Goal: Task Accomplishment & Management: Complete application form

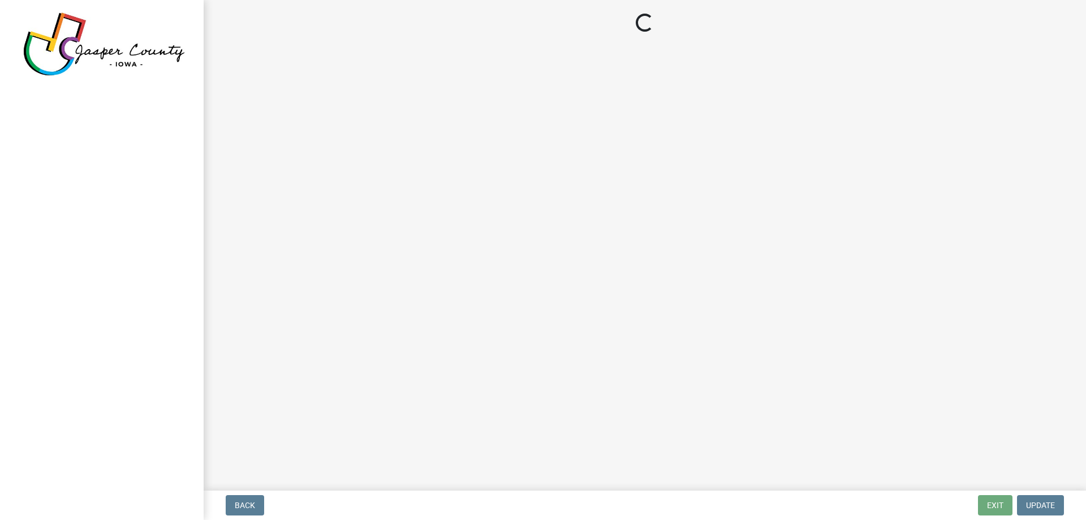
select select "3: 3"
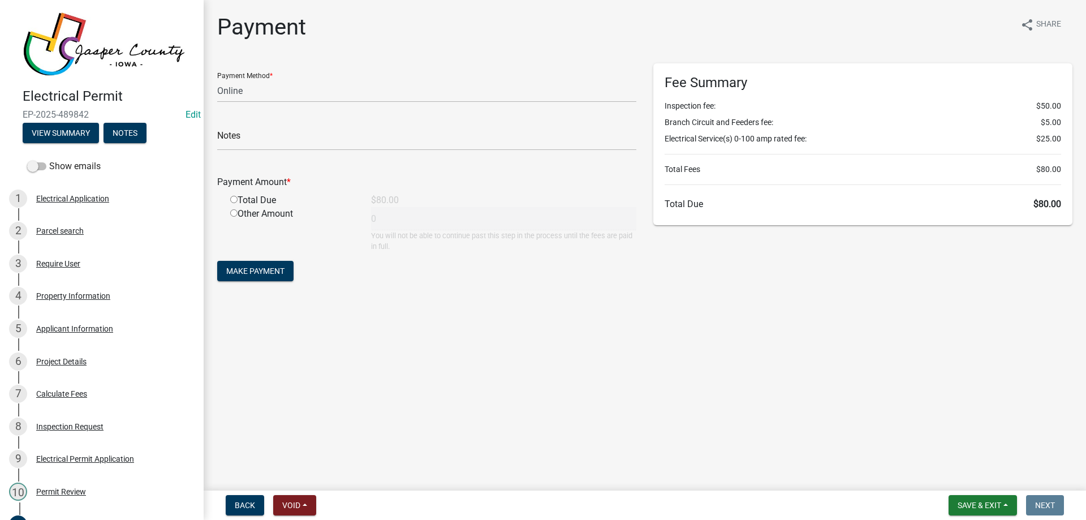
click at [236, 199] on input "radio" at bounding box center [233, 199] width 7 height 7
radio input "true"
type input "80"
click at [256, 273] on span "Make Payment" at bounding box center [255, 270] width 58 height 9
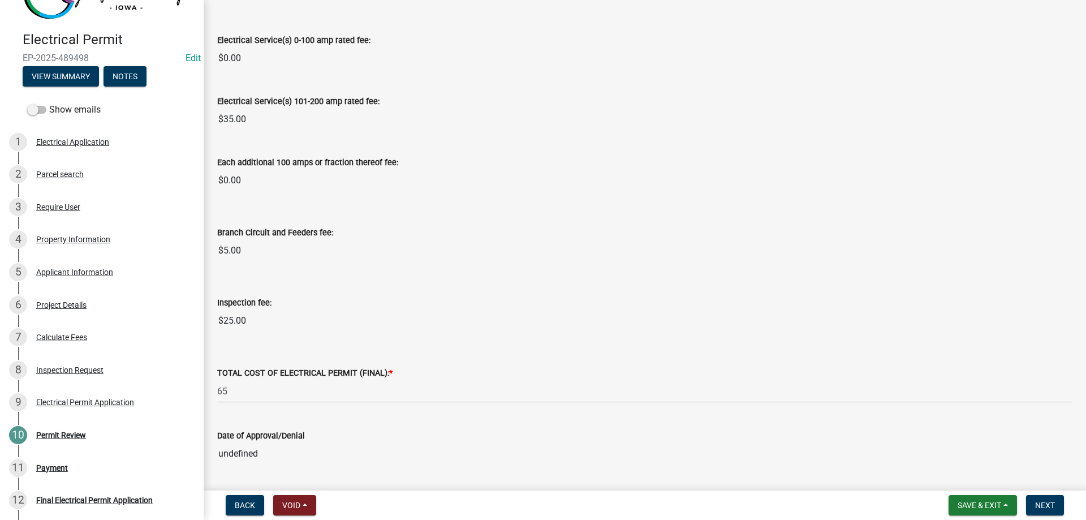
scroll to position [170, 0]
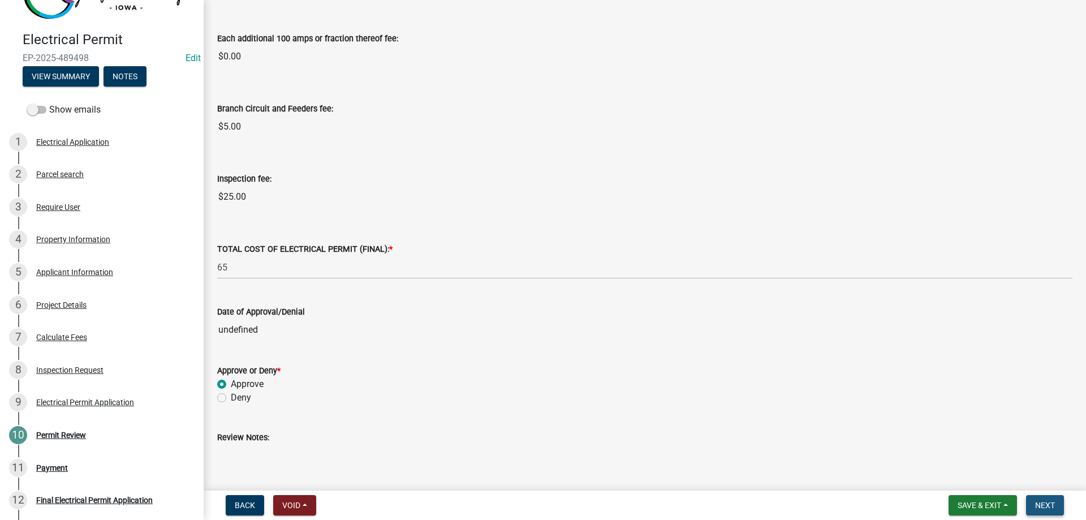
click at [1044, 507] on span "Next" at bounding box center [1045, 505] width 20 height 9
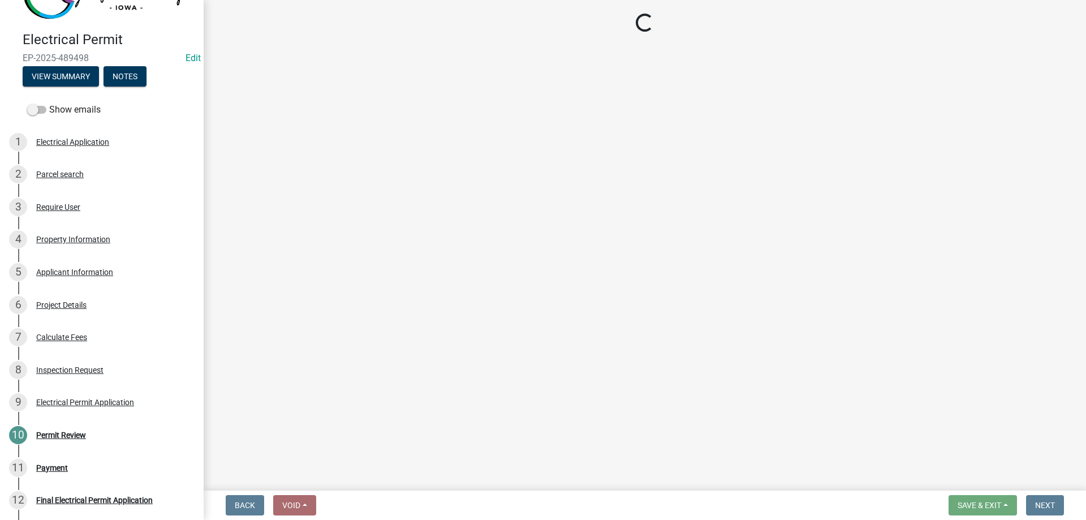
select select "3: 3"
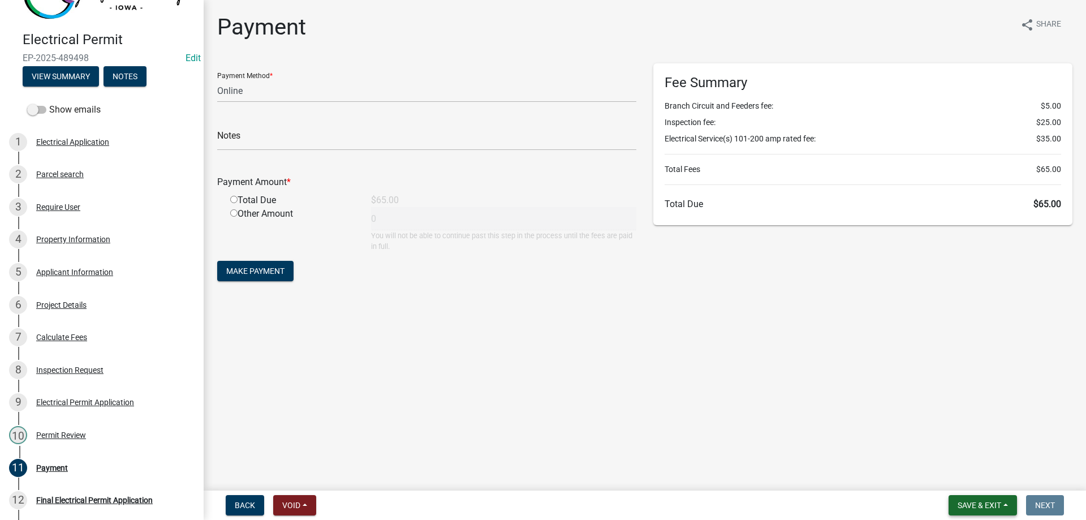
click at [995, 504] on span "Save & Exit" at bounding box center [980, 505] width 44 height 9
click at [985, 476] on button "Save & Exit" at bounding box center [971, 475] width 90 height 27
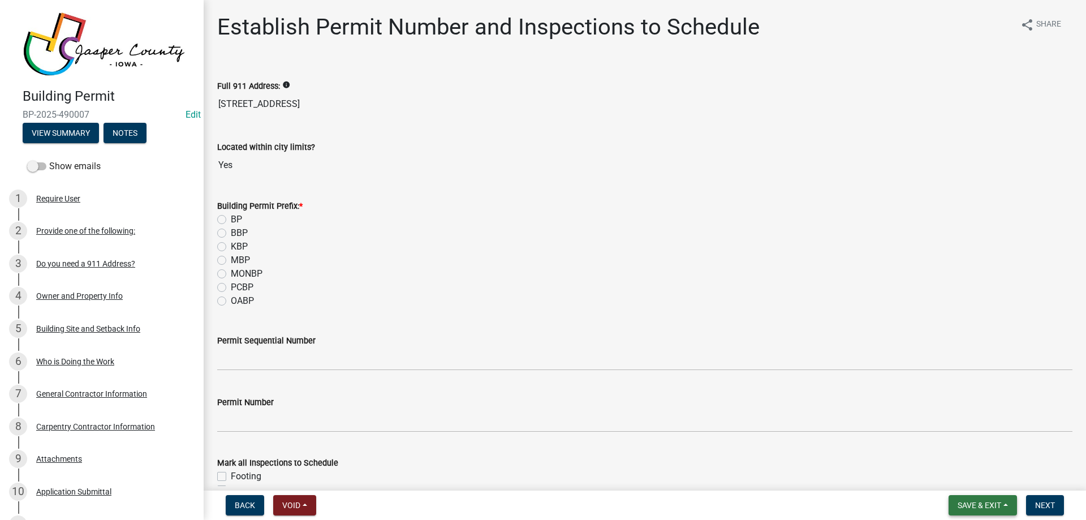
click at [1006, 497] on button "Save & Exit" at bounding box center [983, 505] width 68 height 20
drag, startPoint x: 956, startPoint y: 485, endPoint x: 956, endPoint y: 477, distance: 7.4
click at [956, 484] on button "Save & Exit" at bounding box center [971, 475] width 90 height 27
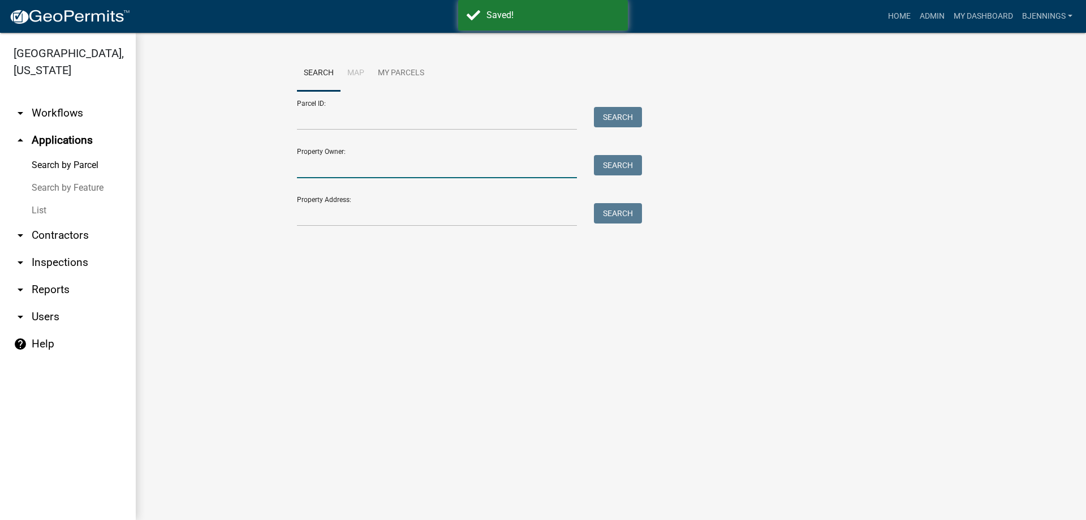
click at [380, 162] on input "Property Owner:" at bounding box center [437, 166] width 280 height 23
type input "cameron, r"
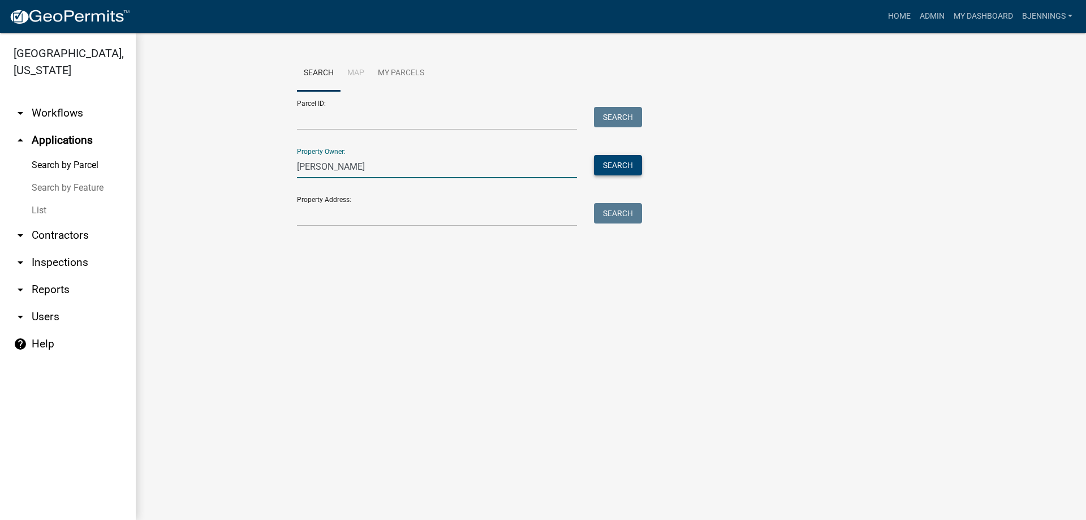
click at [603, 156] on button "Search" at bounding box center [618, 165] width 48 height 20
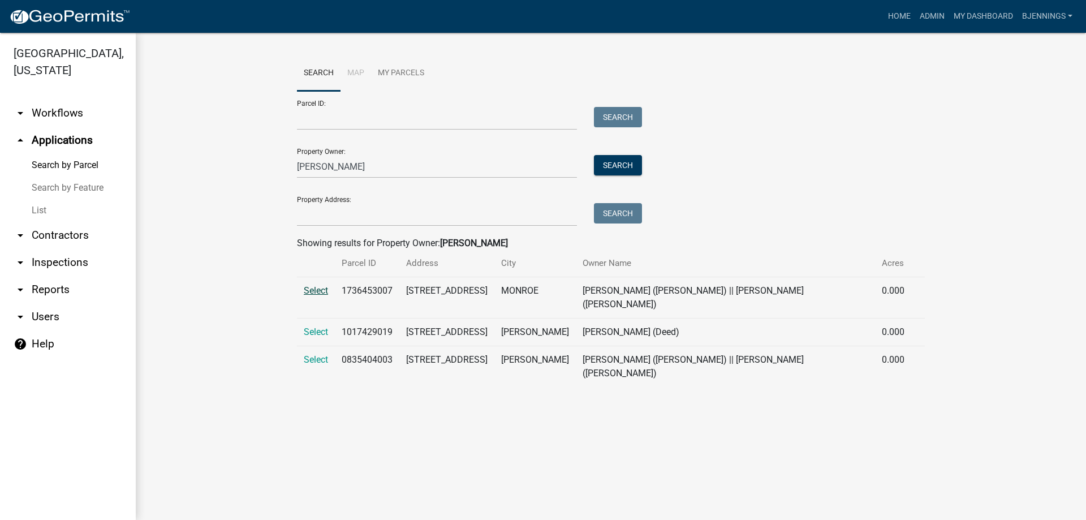
click at [314, 292] on span "Select" at bounding box center [316, 290] width 24 height 11
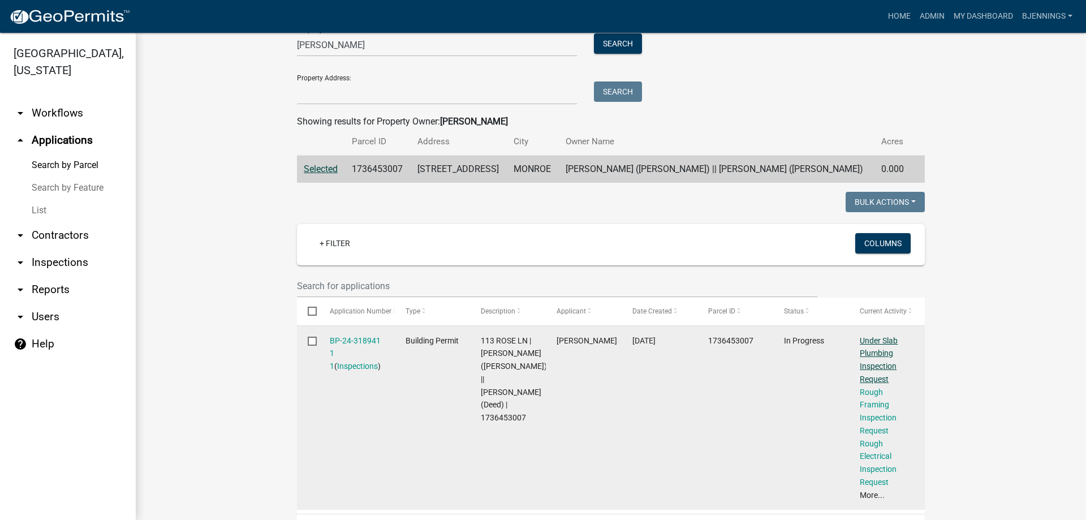
scroll to position [154, 0]
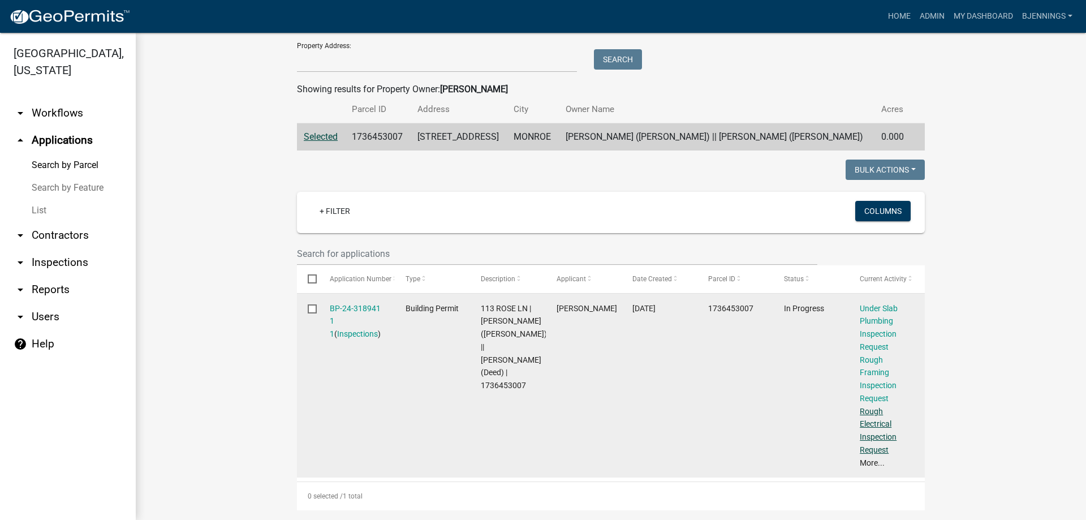
click at [875, 409] on link "Rough Electrical Inspection Request" at bounding box center [878, 431] width 37 height 48
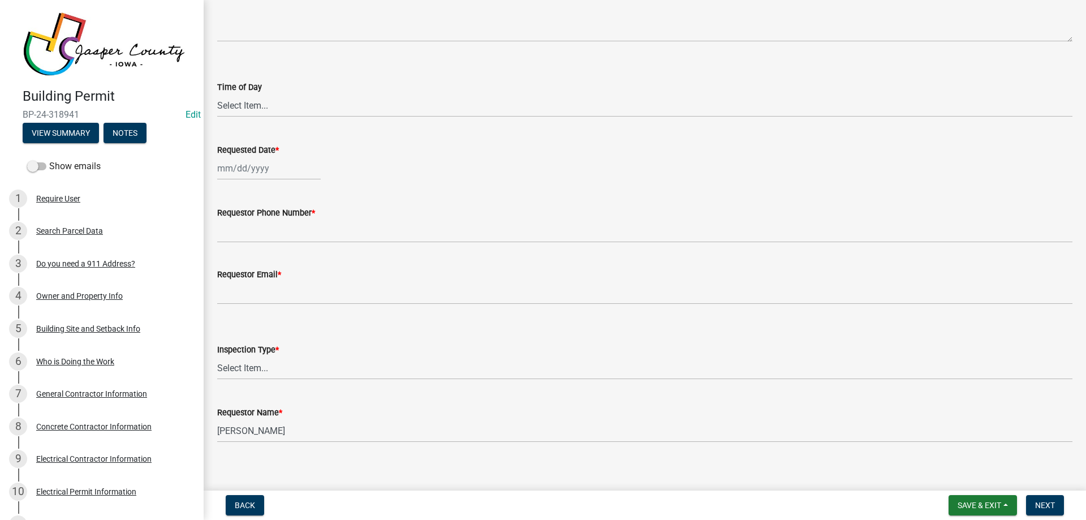
scroll to position [114, 0]
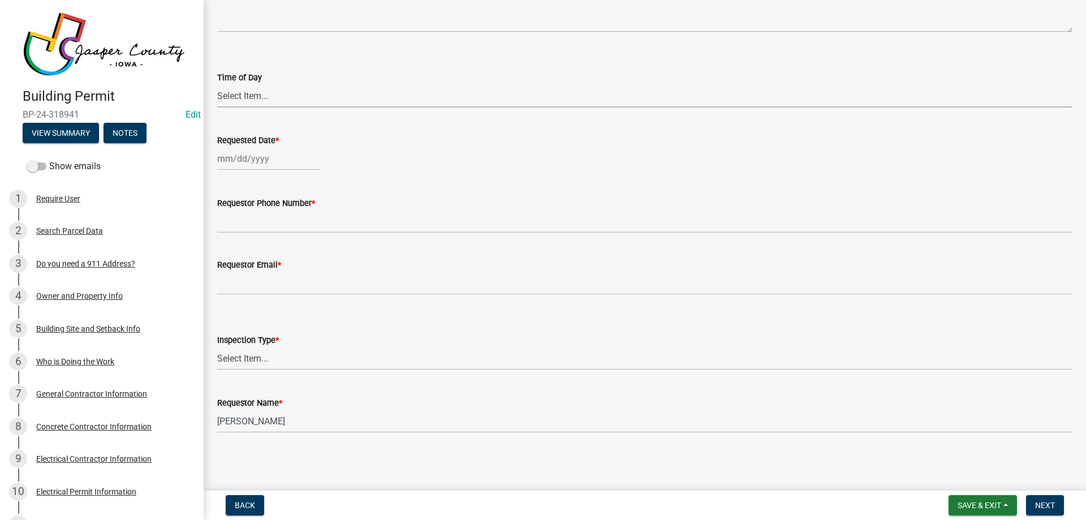
click at [272, 90] on select "Select Item... AM PM" at bounding box center [644, 95] width 855 height 23
click at [217, 84] on select "Select Item... AM PM" at bounding box center [644, 95] width 855 height 23
select select "2315d9a8-5d21-4356-beea-4cbbf8e81be2"
select select "10"
select select "2025"
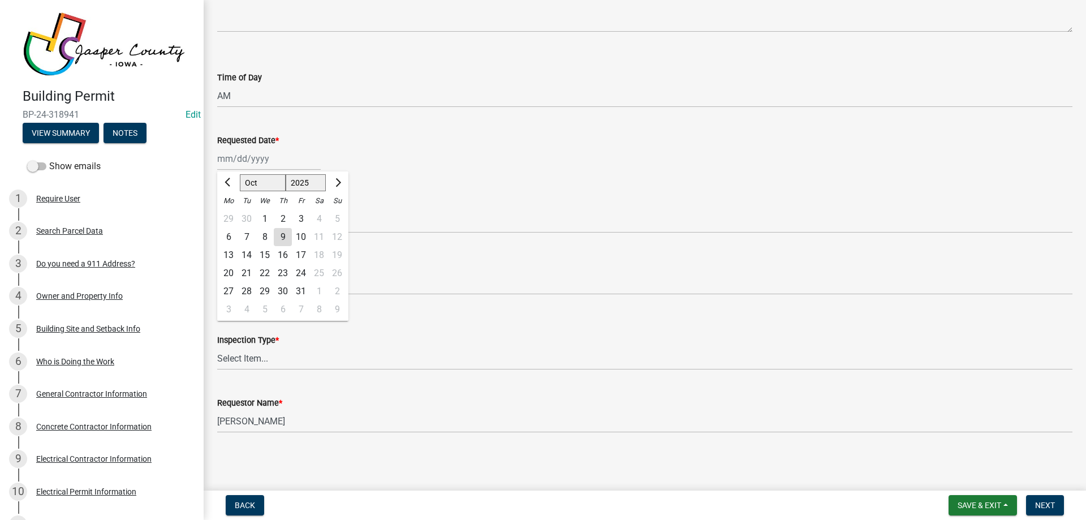
click at [274, 157] on div "Jan Feb Mar Apr May Jun Jul Aug Sep Oct Nov Dec 1525 1526 1527 1528 1529 1530 1…" at bounding box center [269, 158] width 104 height 23
click at [247, 234] on div "7" at bounding box center [247, 237] width 18 height 18
type input "10/07/2025"
click at [257, 153] on div "10/07/2025" at bounding box center [269, 158] width 104 height 23
select select "10"
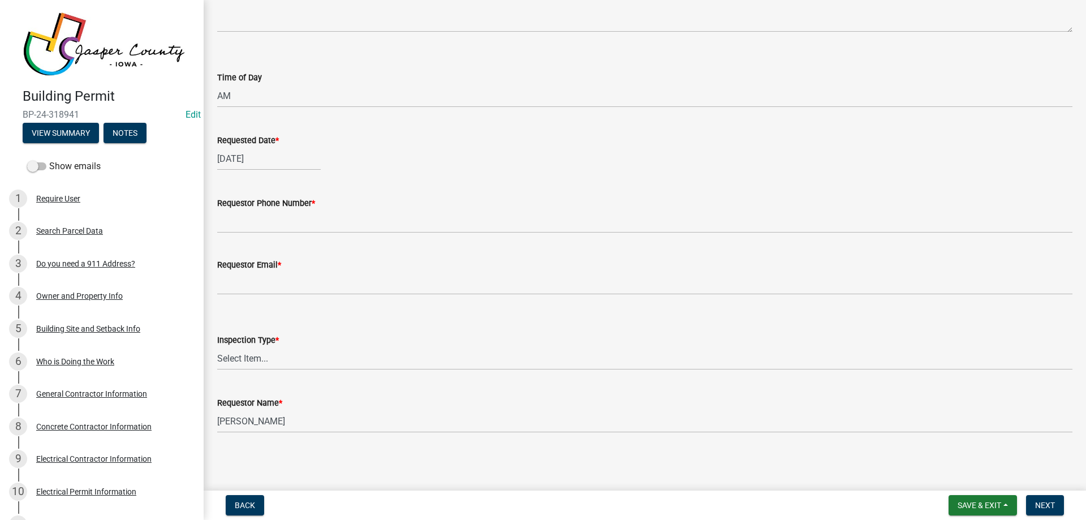
select select "2025"
click at [252, 234] on div "7" at bounding box center [247, 237] width 18 height 18
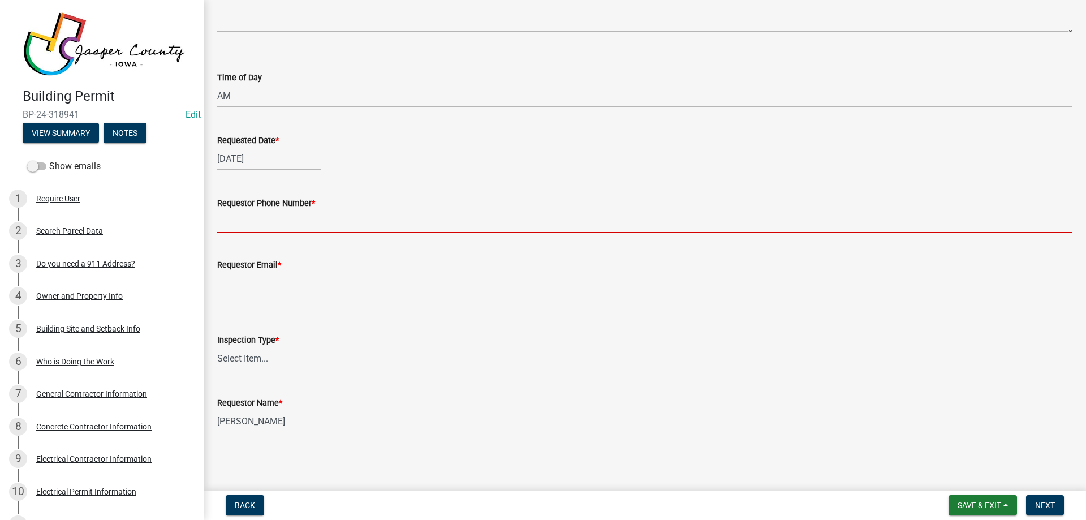
click at [244, 219] on input "Requestor Phone Number *" at bounding box center [644, 221] width 855 height 23
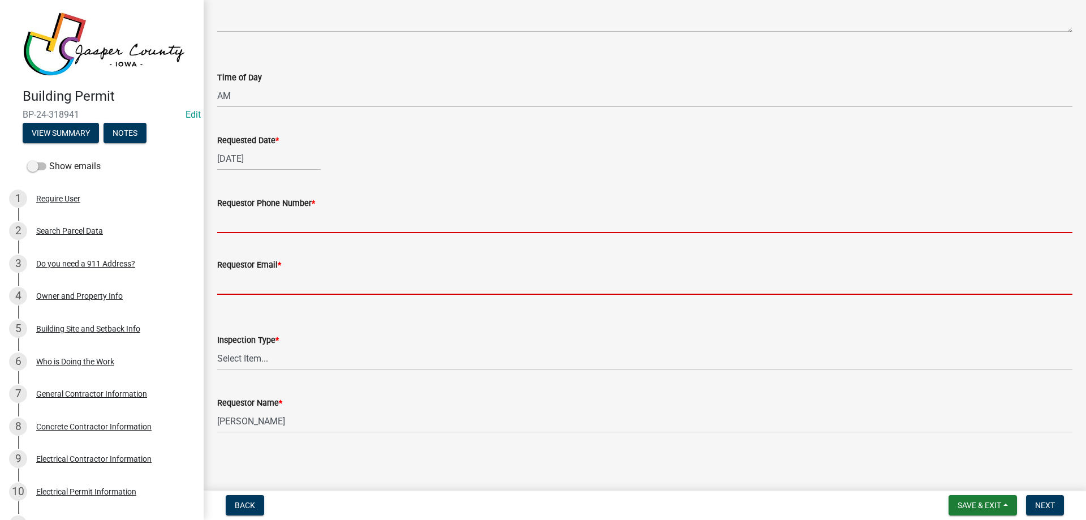
click at [238, 280] on form "Requestor Email *" at bounding box center [644, 276] width 855 height 37
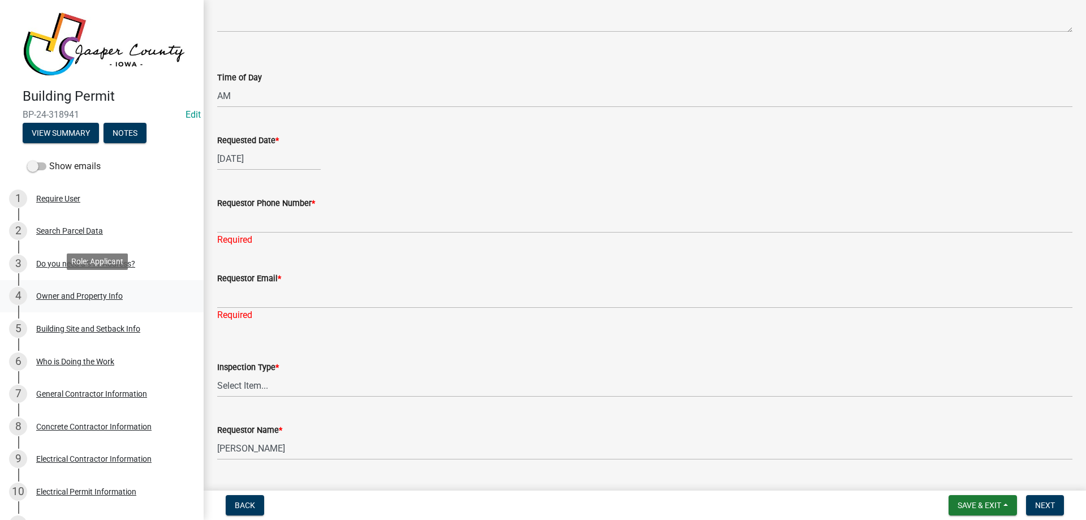
click at [93, 296] on div "Owner and Property Info" at bounding box center [79, 296] width 87 height 8
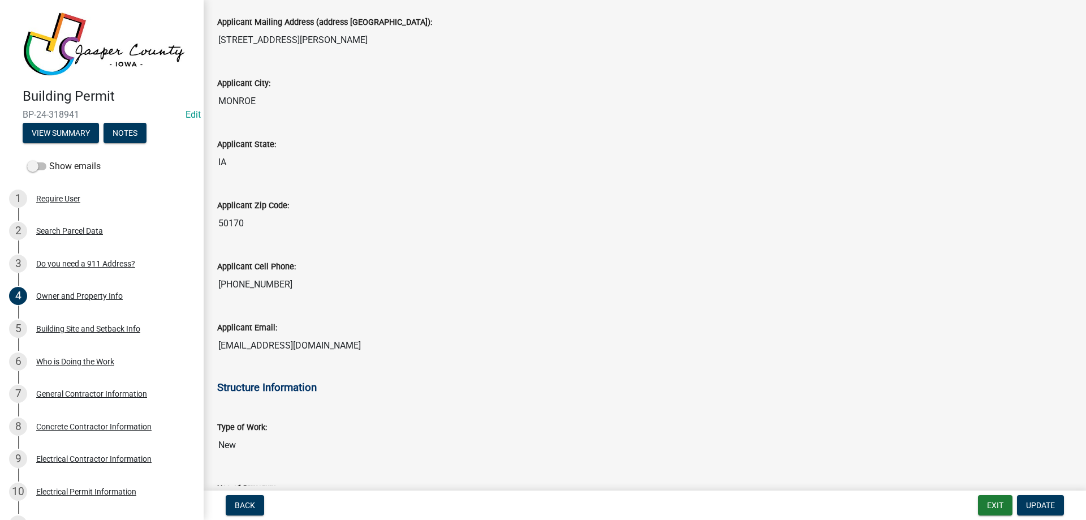
scroll to position [1357, 0]
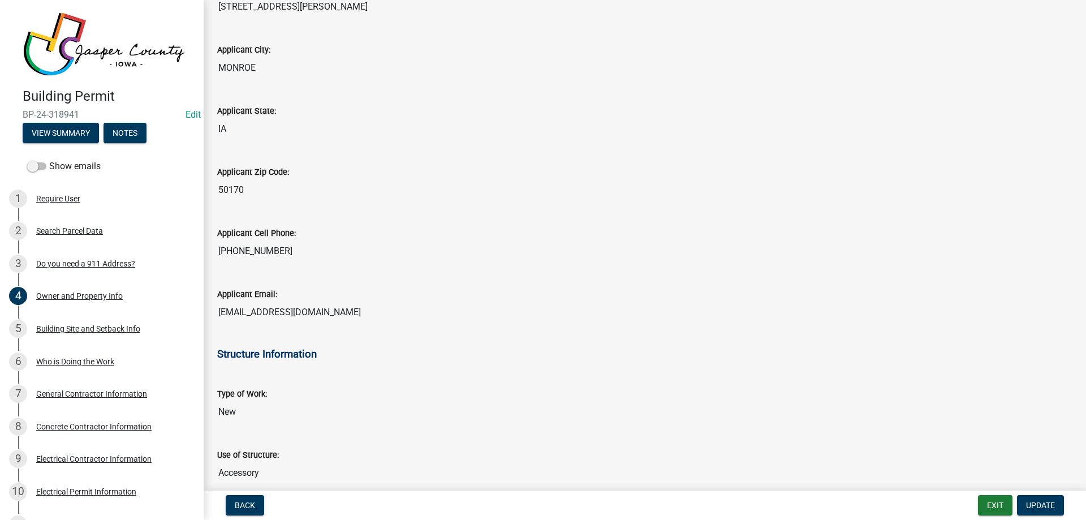
click at [243, 314] on input "rcameron@netconx.net" at bounding box center [644, 312] width 855 height 23
drag, startPoint x: 335, startPoint y: 310, endPoint x: 188, endPoint y: 305, distance: 146.6
click at [188, 305] on div "Building Permit BP-24-318941 Edit View Summary Notes Show emails 1 Require User…" at bounding box center [543, 260] width 1086 height 520
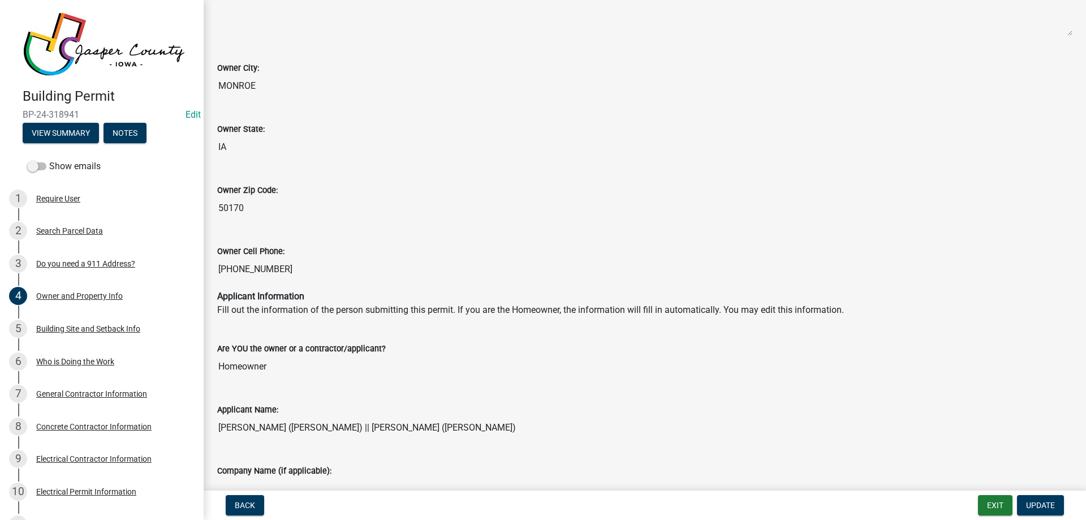
scroll to position [792, 0]
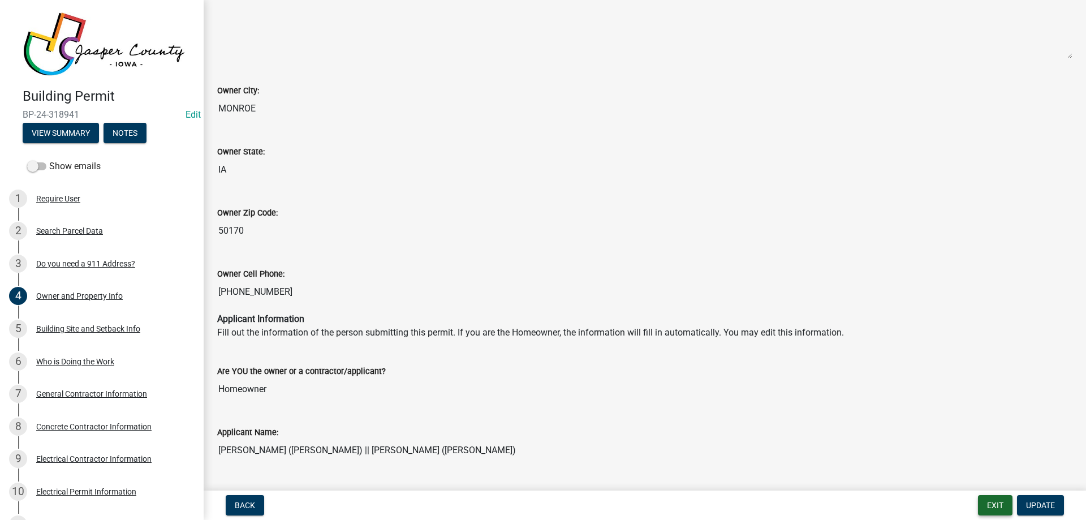
click at [1003, 506] on button "Exit" at bounding box center [995, 505] width 35 height 20
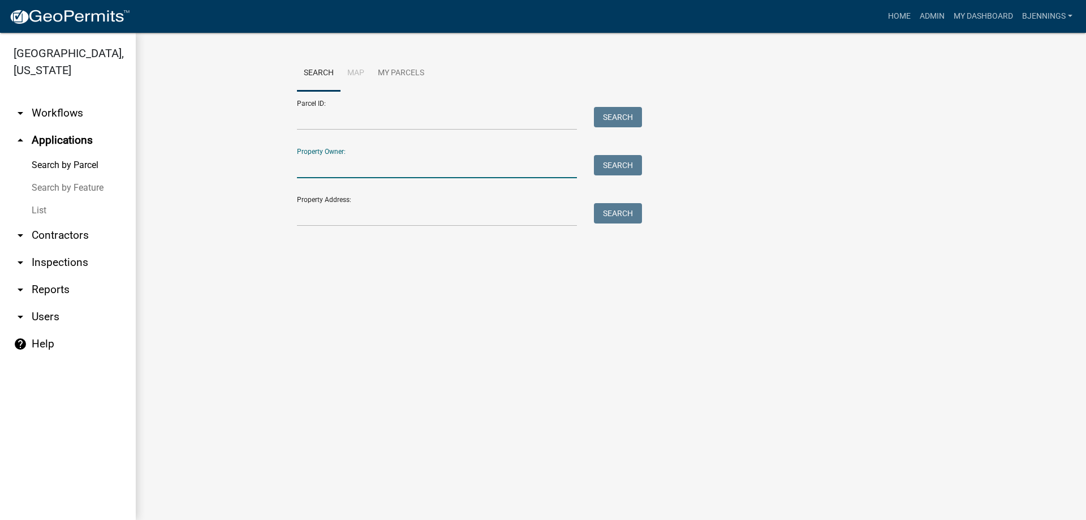
click at [413, 166] on input "Property Owner:" at bounding box center [437, 166] width 280 height 23
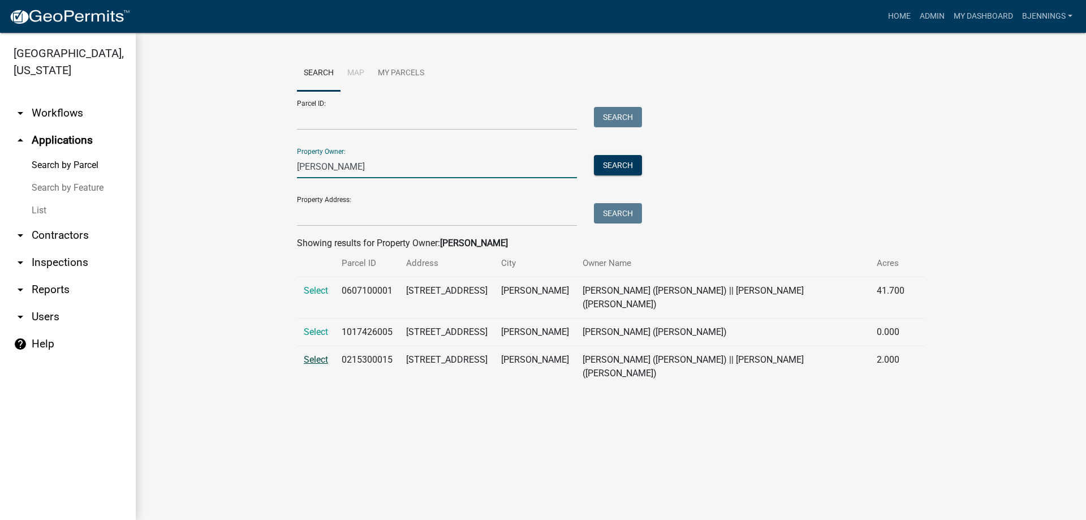
type input "hurley"
click at [312, 354] on span "Select" at bounding box center [316, 359] width 24 height 11
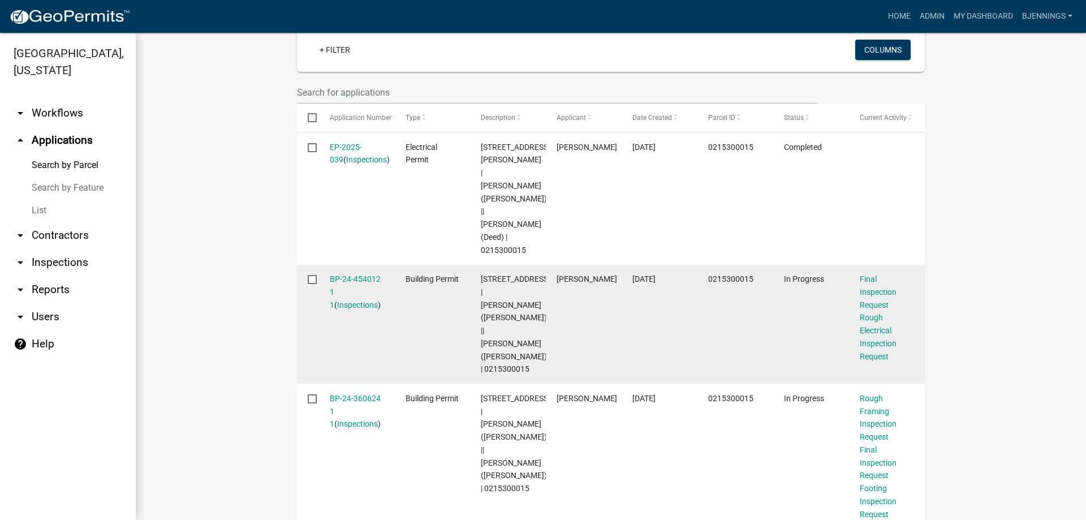
scroll to position [339, 0]
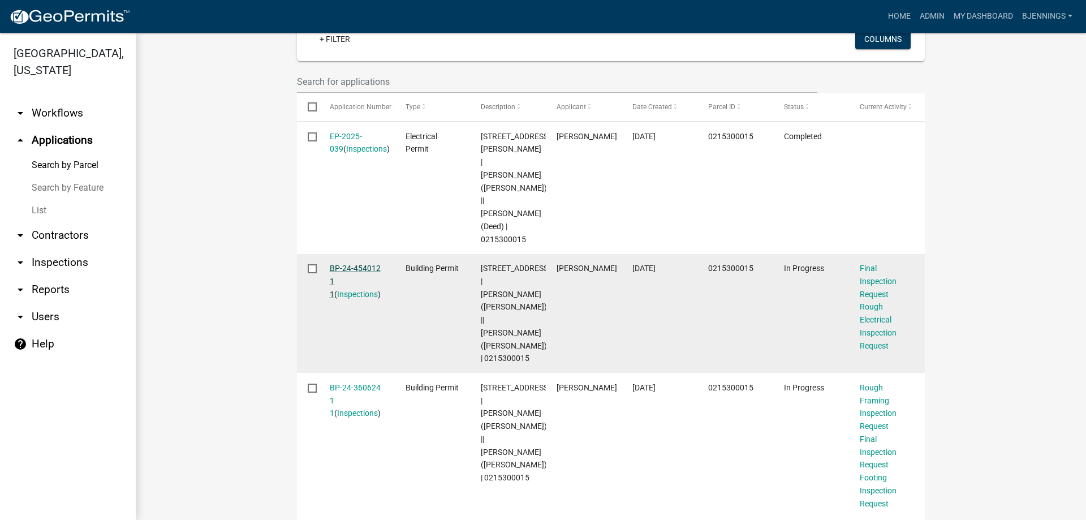
click at [335, 264] on link "BP-24-454012 1 1" at bounding box center [355, 281] width 51 height 35
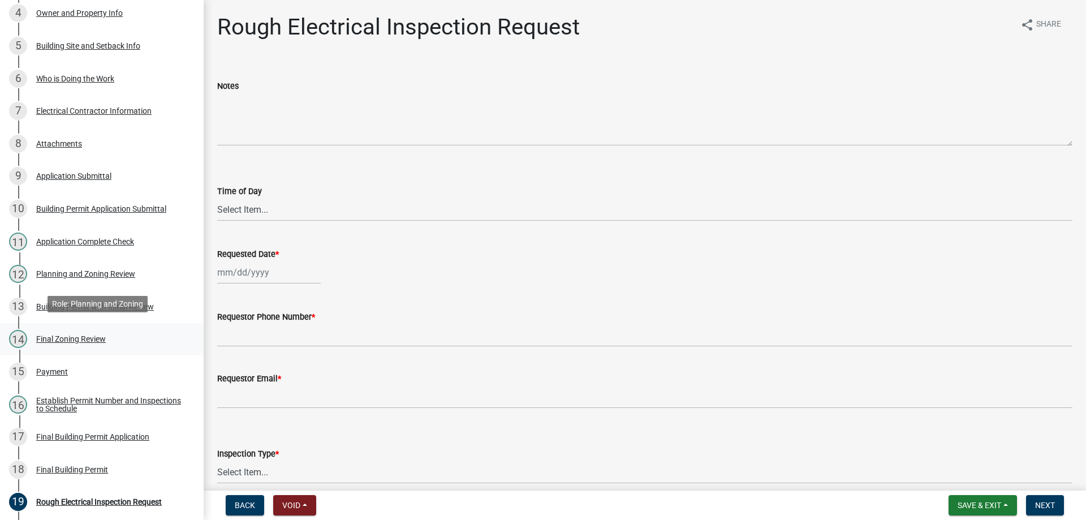
scroll to position [396, 0]
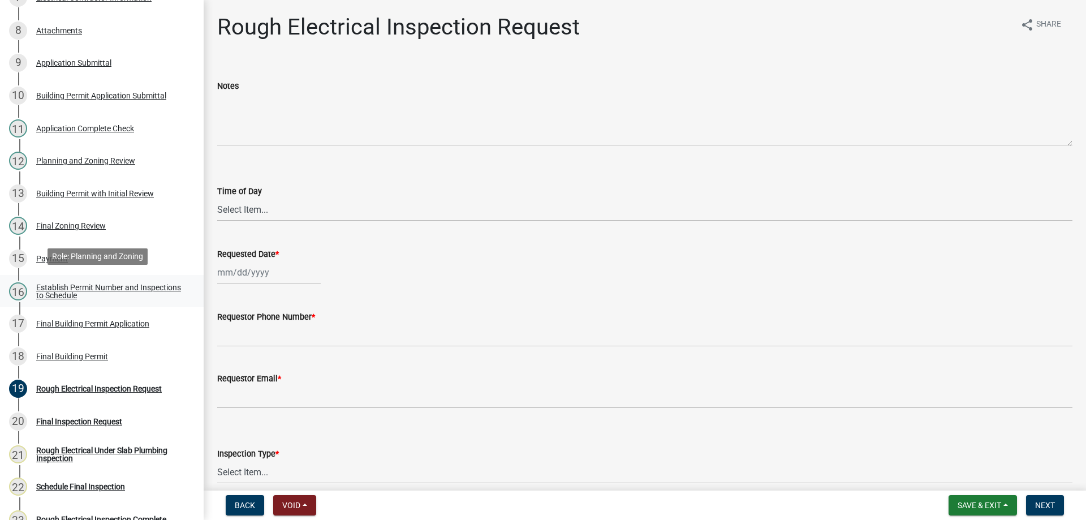
click at [77, 283] on div "Establish Permit Number and Inspections to Schedule" at bounding box center [110, 291] width 149 height 16
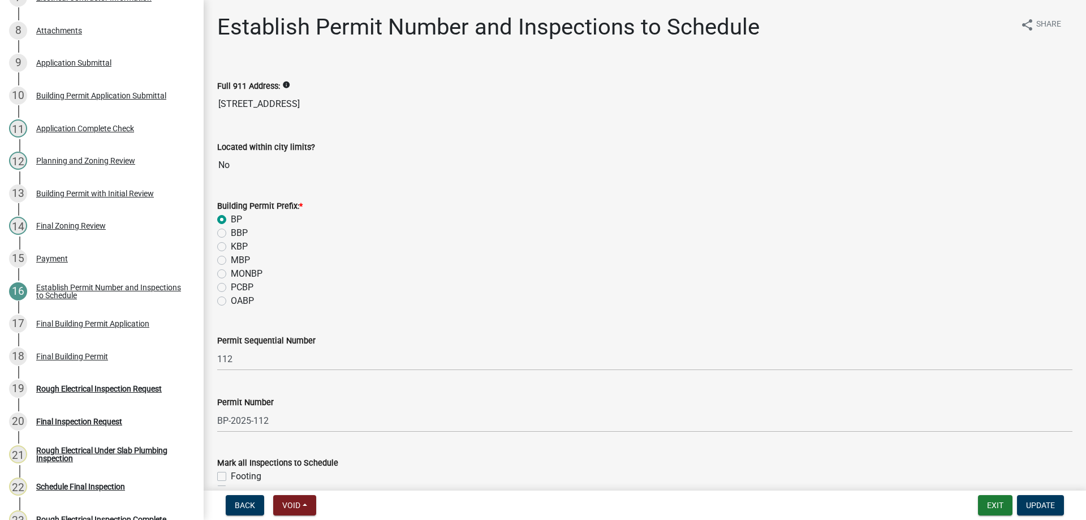
scroll to position [160, 0]
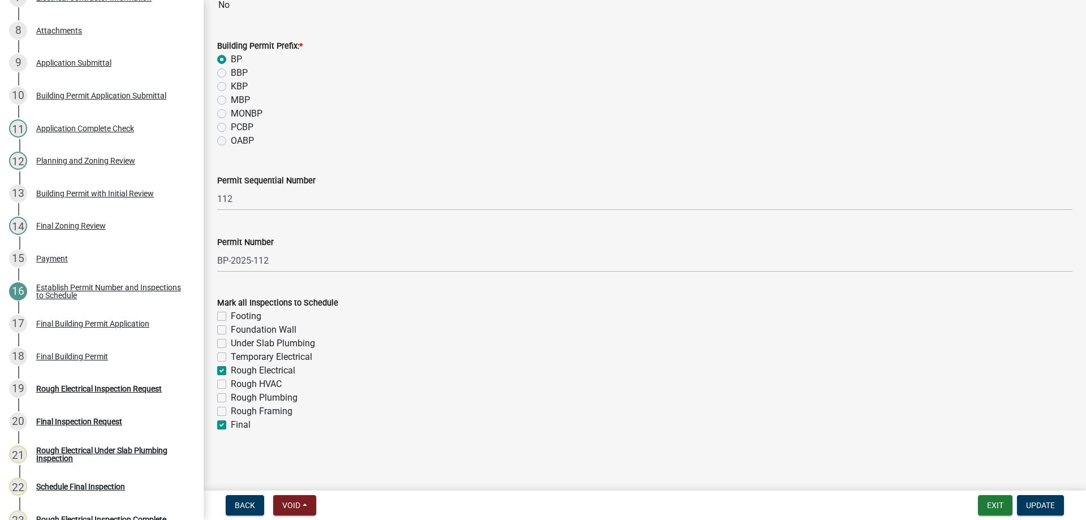
click at [231, 373] on label "Rough Electrical" at bounding box center [263, 371] width 64 height 14
click at [231, 371] on input "Rough Electrical" at bounding box center [234, 367] width 7 height 7
checkbox input "false"
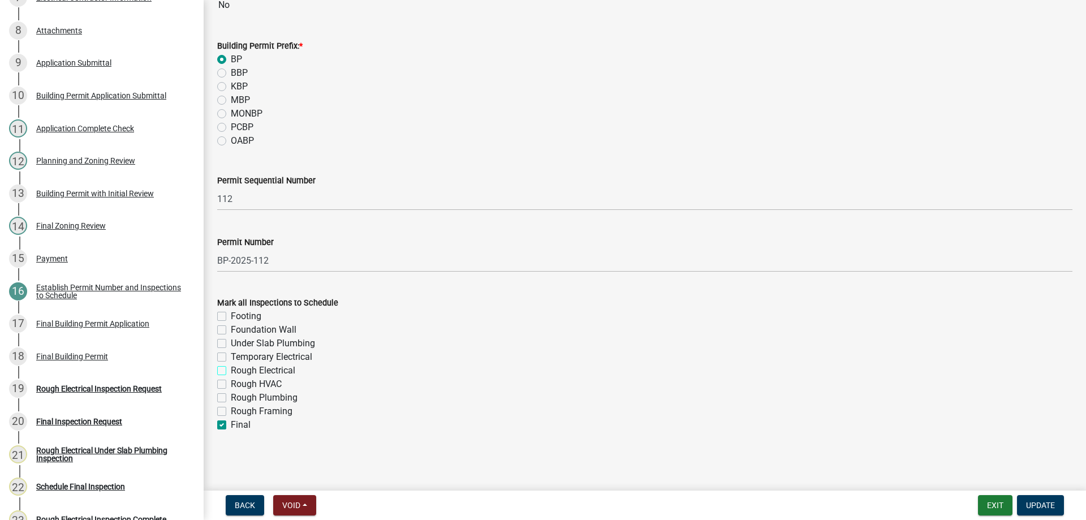
checkbox input "false"
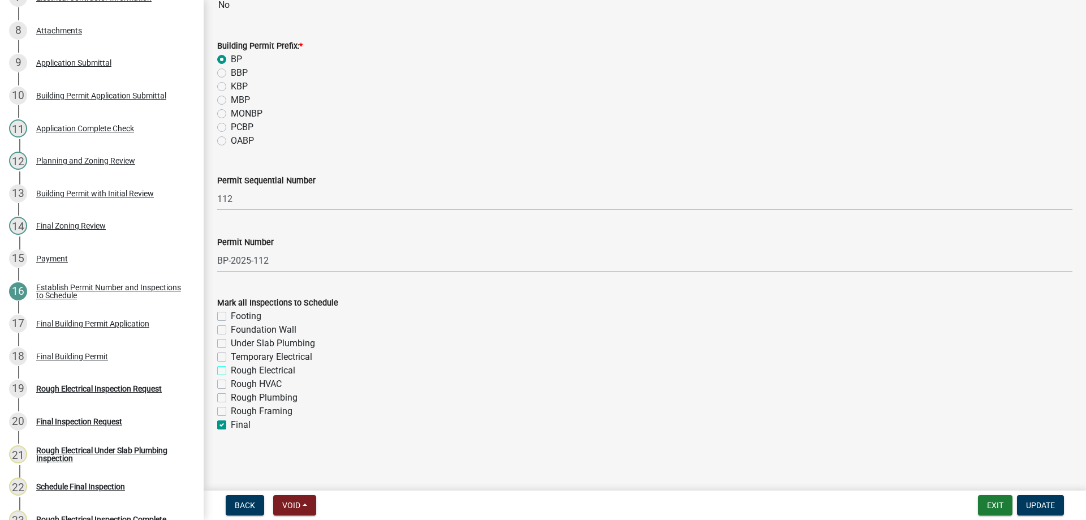
checkbox input "false"
checkbox input "true"
click at [1039, 501] on span "Update" at bounding box center [1040, 505] width 29 height 9
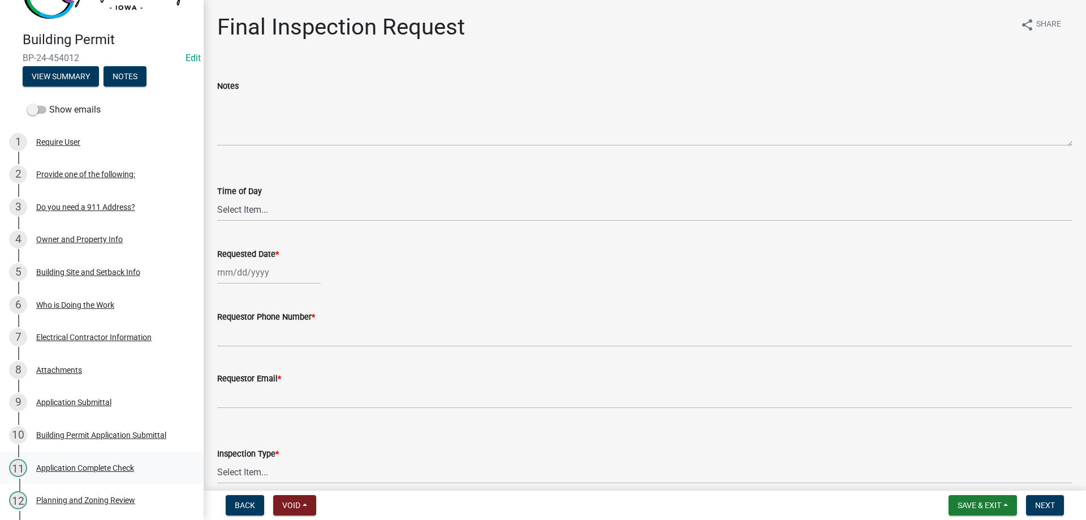
scroll to position [0, 0]
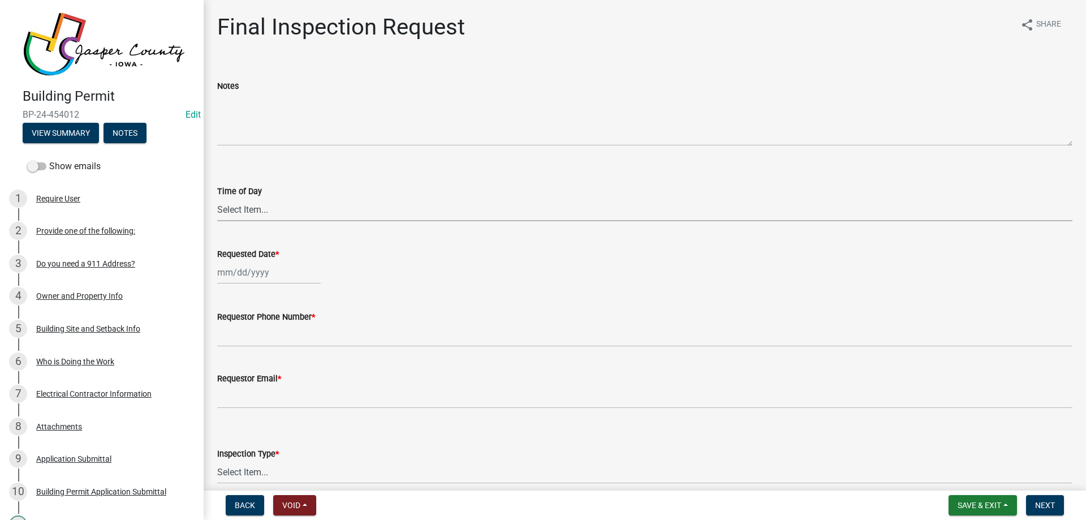
click at [268, 211] on select "Select Item... AM PM" at bounding box center [644, 209] width 855 height 23
click at [217, 198] on select "Select Item... AM PM" at bounding box center [644, 209] width 855 height 23
select select "2315d9a8-5d21-4356-beea-4cbbf8e81be2"
click at [264, 275] on div at bounding box center [269, 272] width 104 height 23
select select "10"
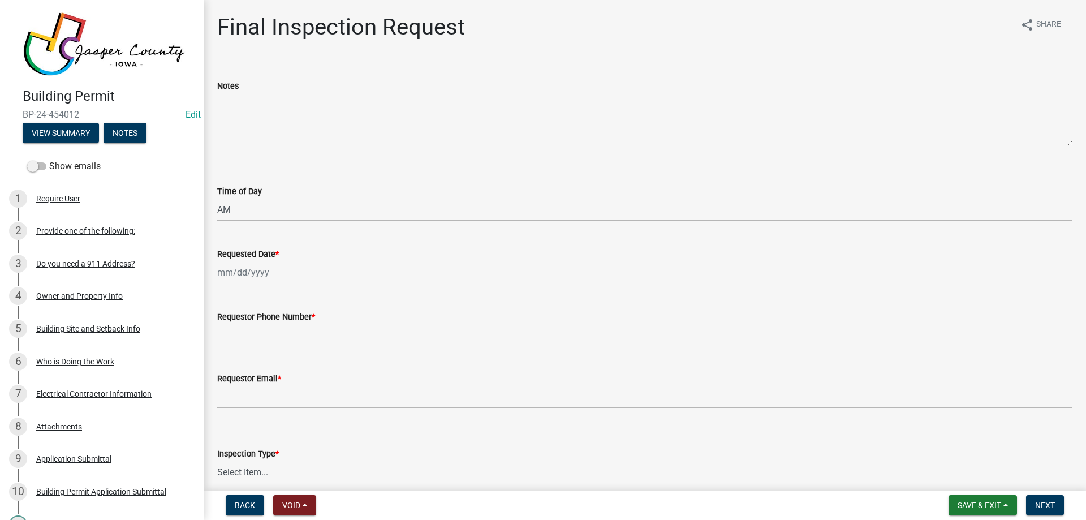
select select "2025"
click at [280, 351] on div "9" at bounding box center [283, 351] width 18 height 18
type input "10/09/2025"
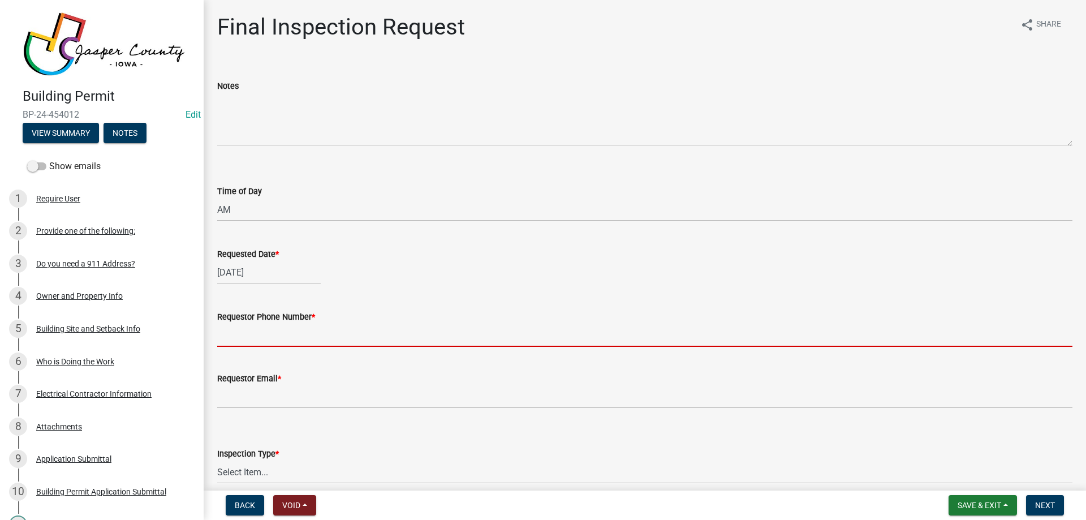
click at [273, 335] on input "Requestor Phone Number *" at bounding box center [644, 335] width 855 height 23
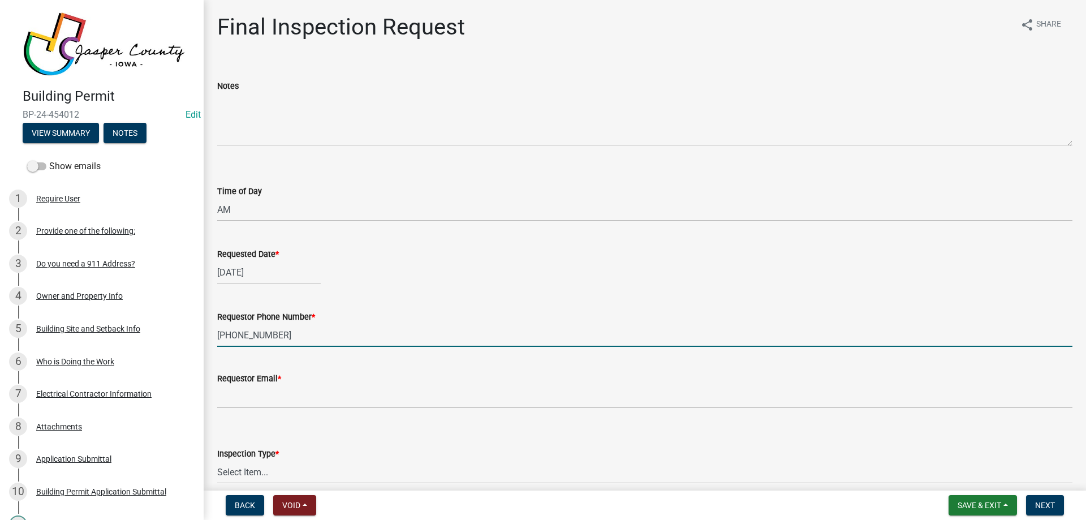
type input "515-276-6543"
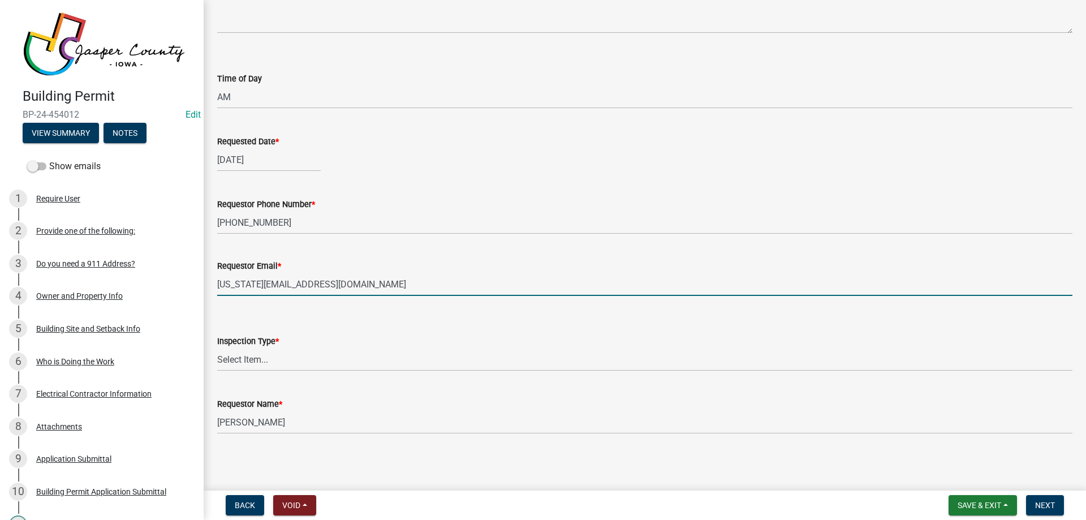
scroll to position [114, 0]
type input "iowa@purelightpower.com"
click at [274, 361] on select "Select Item... Final Inspection" at bounding box center [644, 358] width 855 height 23
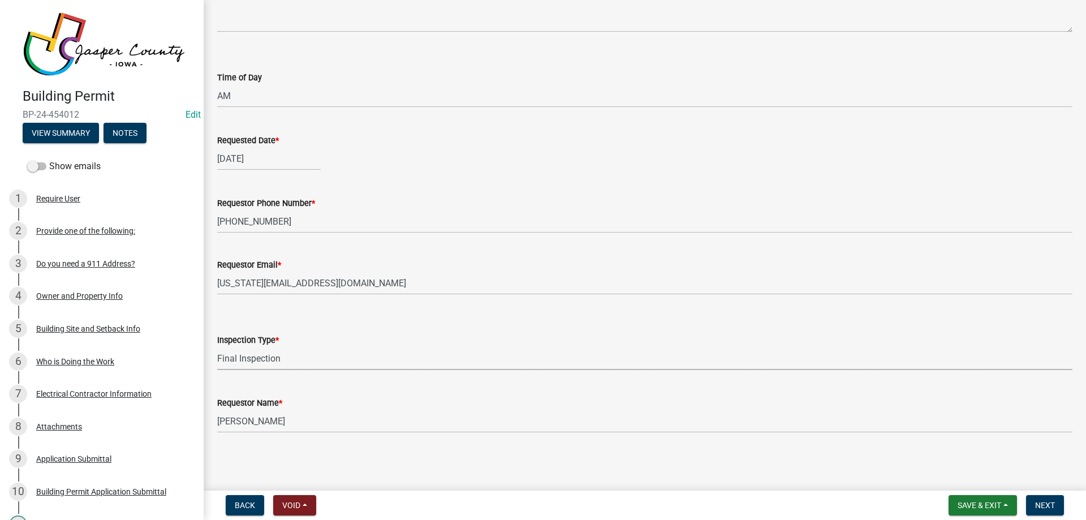
click at [217, 347] on select "Select Item... Final Inspection" at bounding box center [644, 358] width 855 height 23
select select "3522bda7-a3dc-4c88-94a8-606a9c8e0ccb"
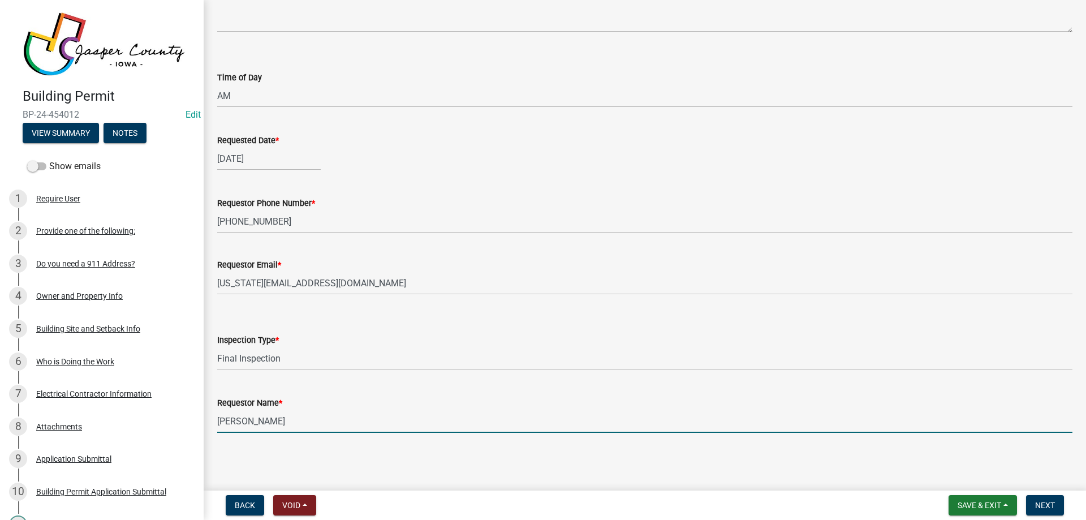
click at [334, 421] on input "Brett Jennings" at bounding box center [644, 421] width 855 height 23
type input "Purelight"
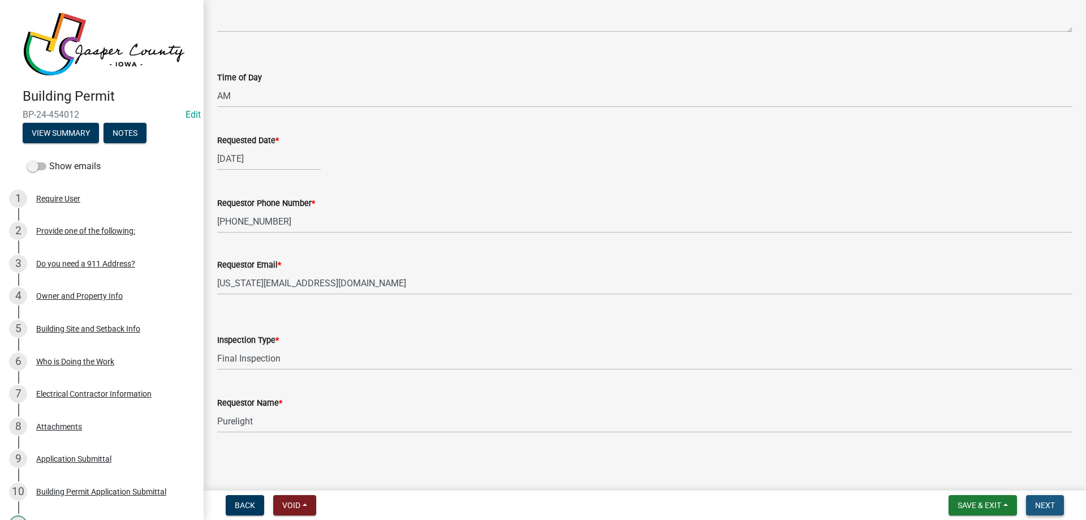
click at [1049, 503] on span "Next" at bounding box center [1045, 505] width 20 height 9
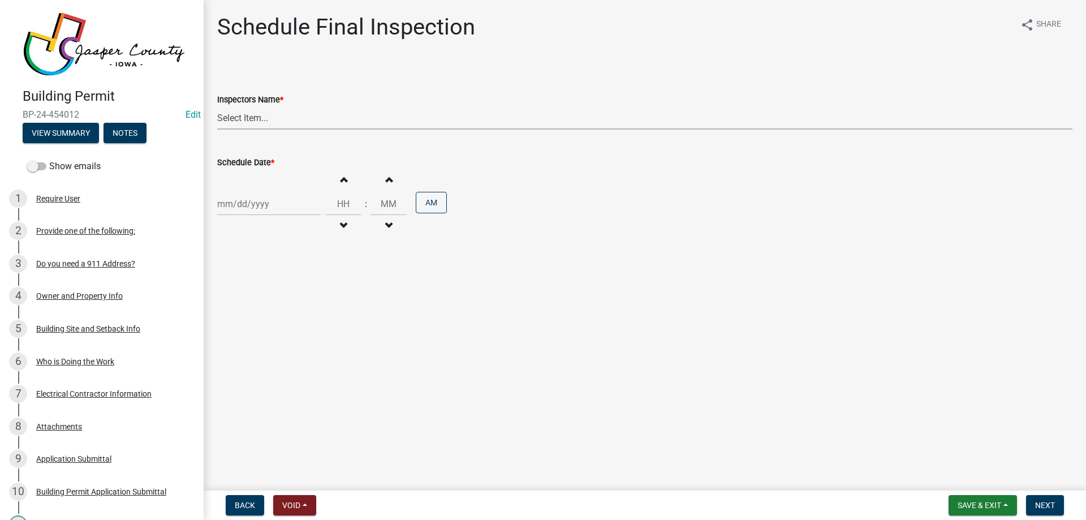
click at [295, 118] on select "Select Item... Hteague (Hunter) bjennings (Brett Jennings) AMain (Andrew Main)" at bounding box center [644, 117] width 855 height 23
select select "26e13f8e-f9db-4cb9-9b4f-69ba299699e3"
click at [217, 106] on select "Select Item... Hteague (Hunter) bjennings (Brett Jennings) AMain (Andrew Main)" at bounding box center [644, 117] width 855 height 23
click at [282, 204] on div at bounding box center [269, 203] width 104 height 23
select select "10"
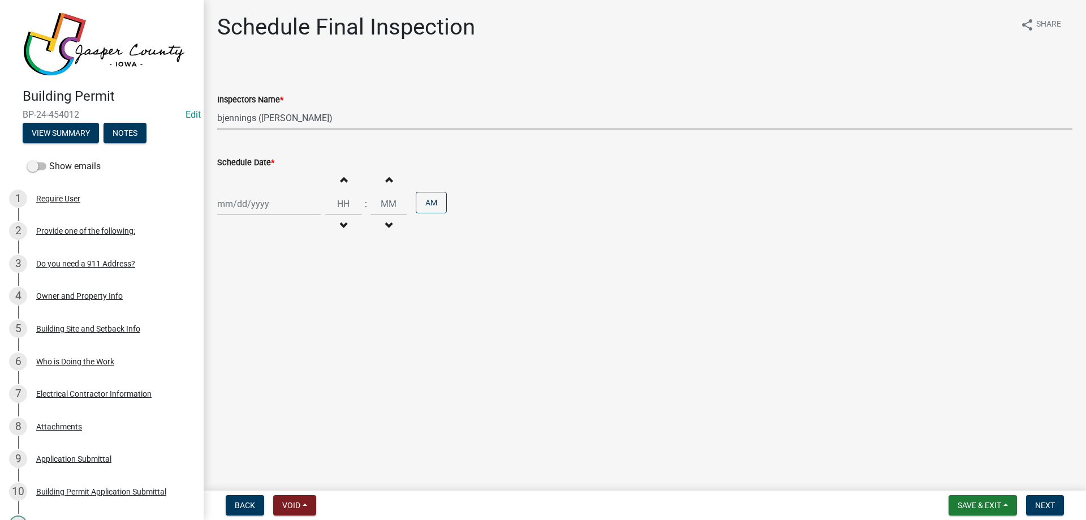
select select "2025"
click at [282, 281] on div "9" at bounding box center [283, 282] width 18 height 18
type input "10/09/2025"
click at [343, 202] on input "Hours" at bounding box center [343, 203] width 36 height 23
type input "09"
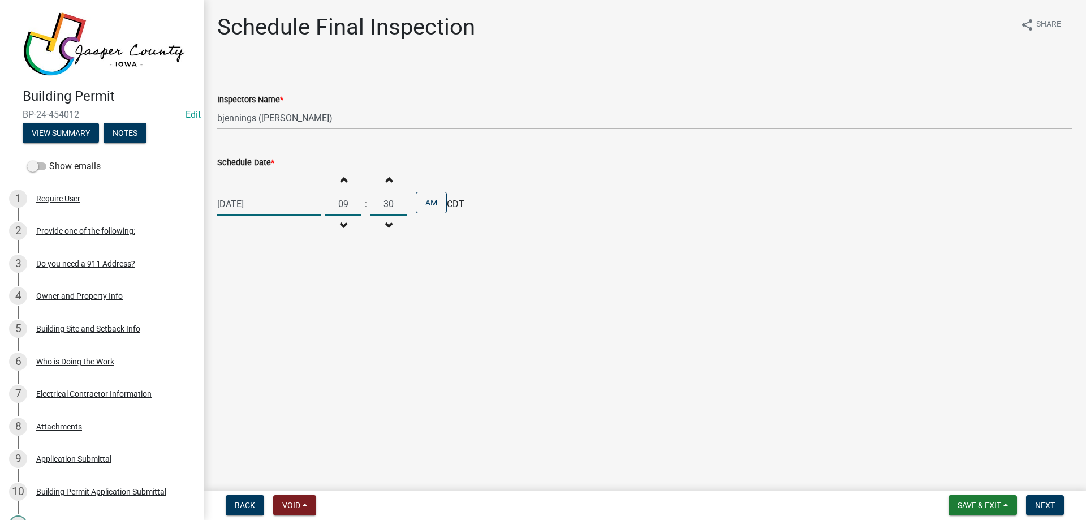
type input "30"
click at [1041, 511] on button "Next" at bounding box center [1045, 505] width 38 height 20
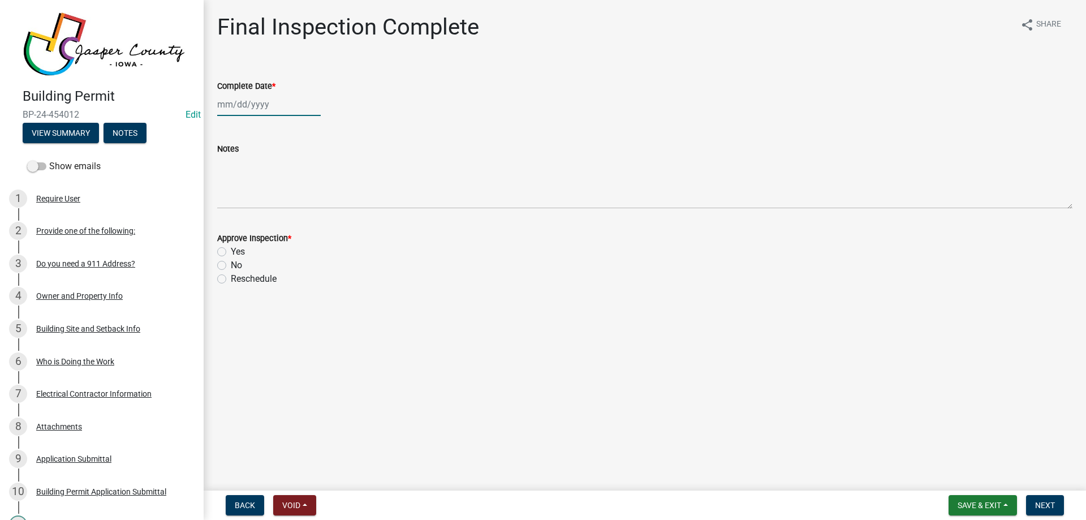
click at [248, 102] on div at bounding box center [269, 104] width 104 height 23
select select "10"
select select "2025"
click at [283, 180] on div "9" at bounding box center [283, 183] width 18 height 18
type input "10/09/2025"
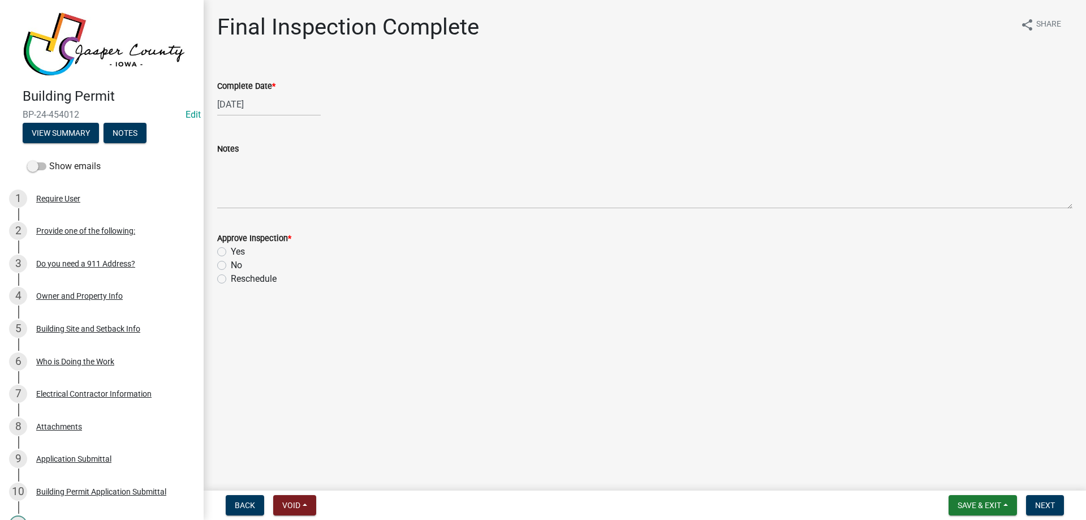
click at [231, 265] on label "No" at bounding box center [236, 265] width 11 height 14
click at [231, 265] on input "No" at bounding box center [234, 261] width 7 height 7
radio input "true"
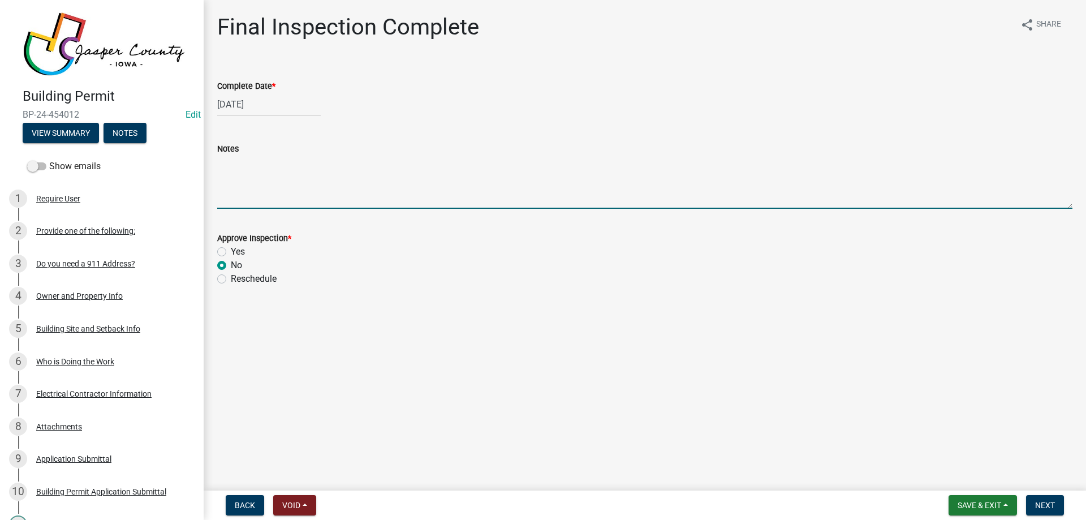
click at [247, 191] on textarea "Notes" at bounding box center [644, 182] width 855 height 53
drag, startPoint x: 668, startPoint y: 165, endPoint x: 675, endPoint y: 163, distance: 7.5
click at [668, 165] on textarea "Bonding Screw needs to be removed from the new 225amp sub panel. Please send ph…" at bounding box center [644, 182] width 855 height 53
type textarea "Bonding Screw needs to be removed from the new 225amp sub panel. Please send ph…"
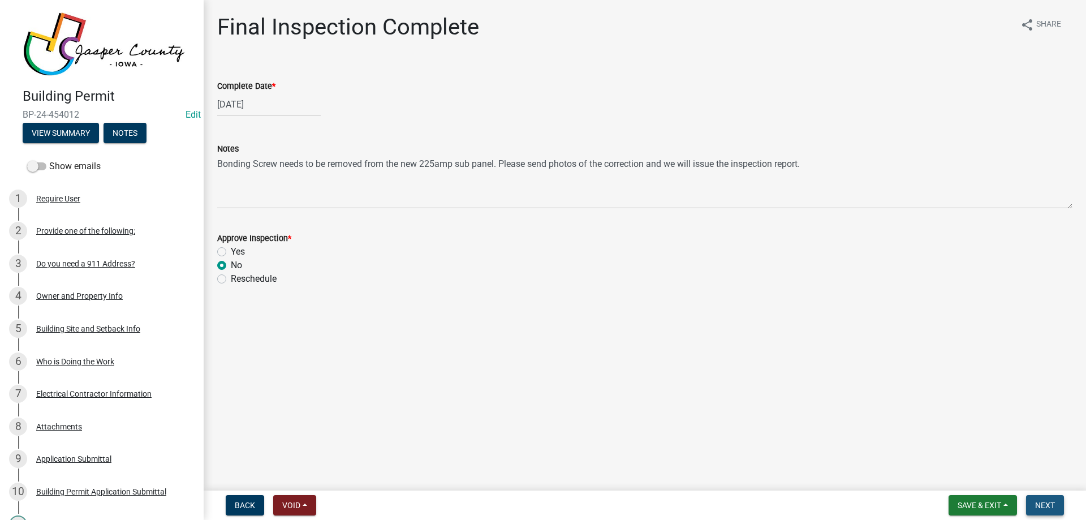
click at [1047, 502] on span "Next" at bounding box center [1045, 505] width 20 height 9
